Goal: Task Accomplishment & Management: Complete application form

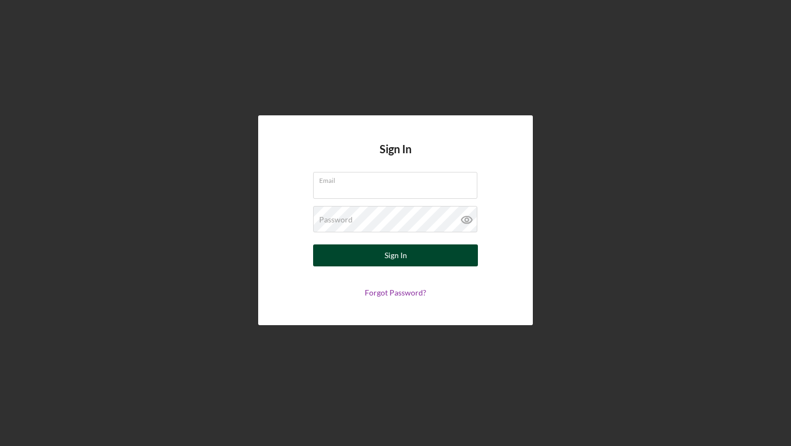
type input "[PERSON_NAME][EMAIL_ADDRESS][DOMAIN_NAME]"
click at [403, 256] on div "Sign In" at bounding box center [395, 255] width 23 height 22
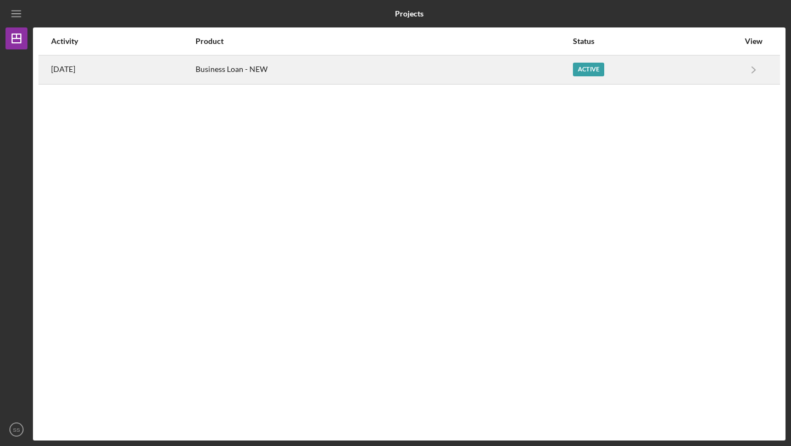
click at [355, 71] on div "Business Loan - NEW" at bounding box center [383, 69] width 376 height 27
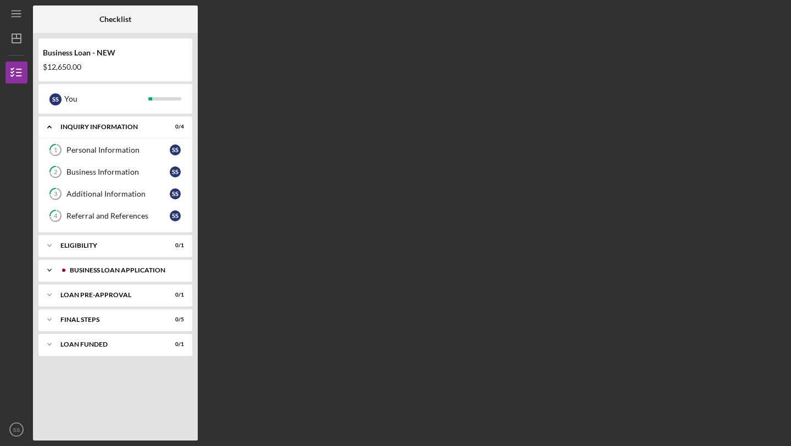
click at [157, 271] on div "BUSINESS LOAN APPLICATION" at bounding box center [124, 270] width 109 height 7
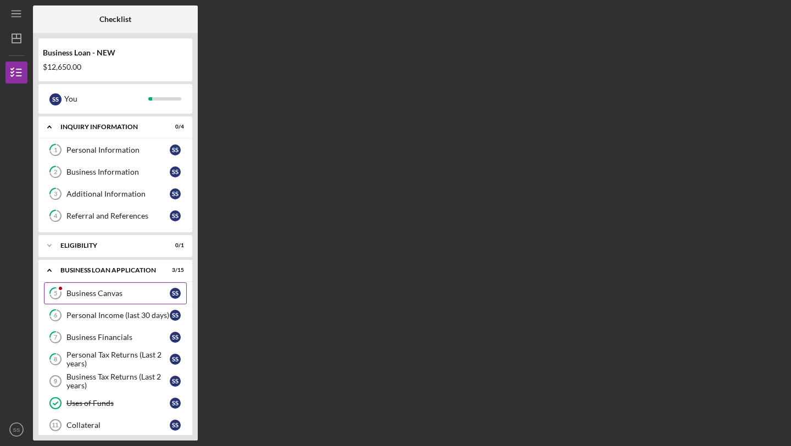
click at [142, 290] on div "Business Canvas" at bounding box center [117, 293] width 103 height 9
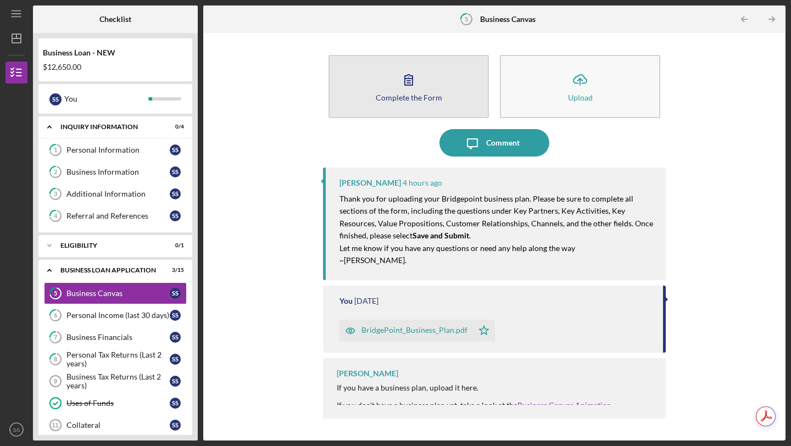
click at [431, 85] on button "Complete the Form Form" at bounding box center [408, 86] width 160 height 63
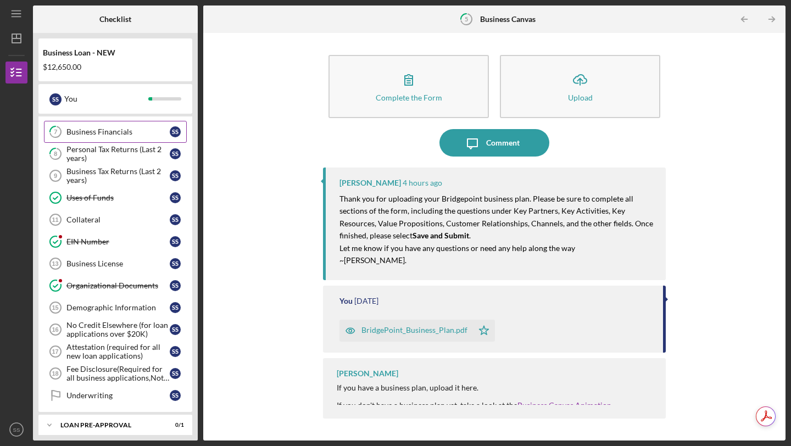
scroll to position [262, 0]
